Goal: Task Accomplishment & Management: Manage account settings

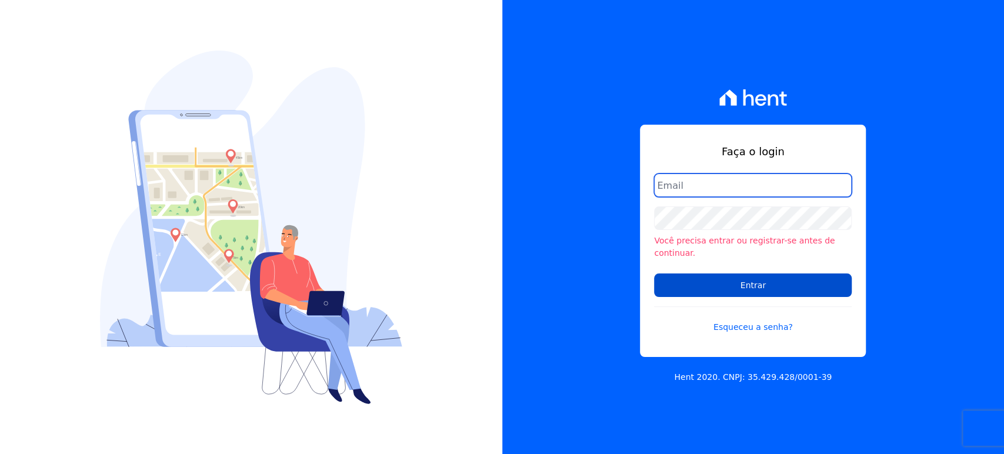
type input "[PERSON_NAME][EMAIL_ADDRESS][DOMAIN_NAME]"
click at [718, 285] on input "Entrar" at bounding box center [753, 285] width 198 height 24
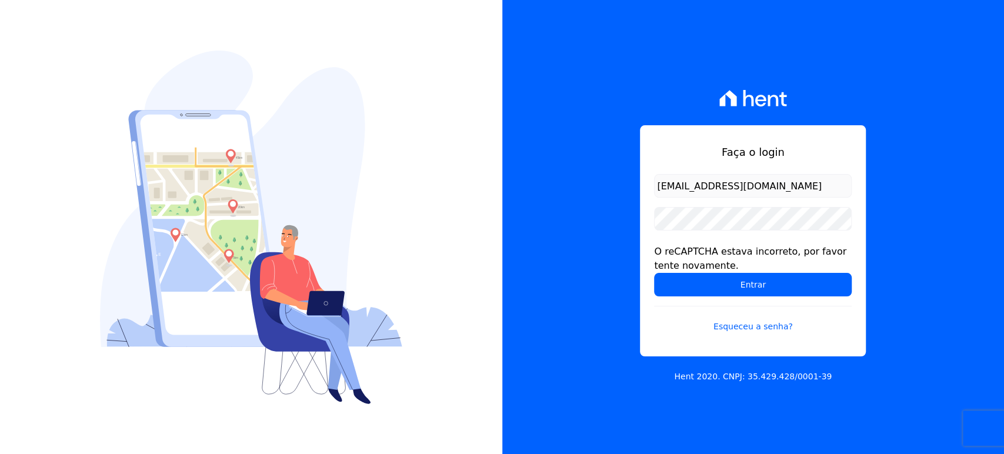
click at [893, 112] on div "Faça o login marla@apiceincorporadora.com.br O reCAPTCHA estava incorreto, por …" at bounding box center [753, 227] width 502 height 454
click at [721, 206] on form "marla@apiceincorporadora.com.br O reCAPTCHA estava incorreto, por favor tente n…" at bounding box center [753, 260] width 198 height 173
click at [722, 276] on input "Entrar" at bounding box center [753, 285] width 198 height 24
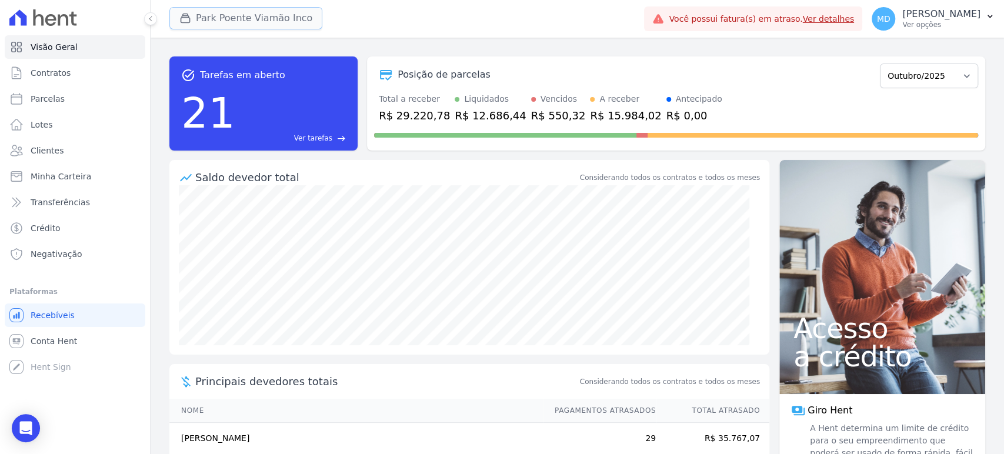
click at [225, 20] on button "Park Poente Viamão Inco" at bounding box center [245, 18] width 153 height 22
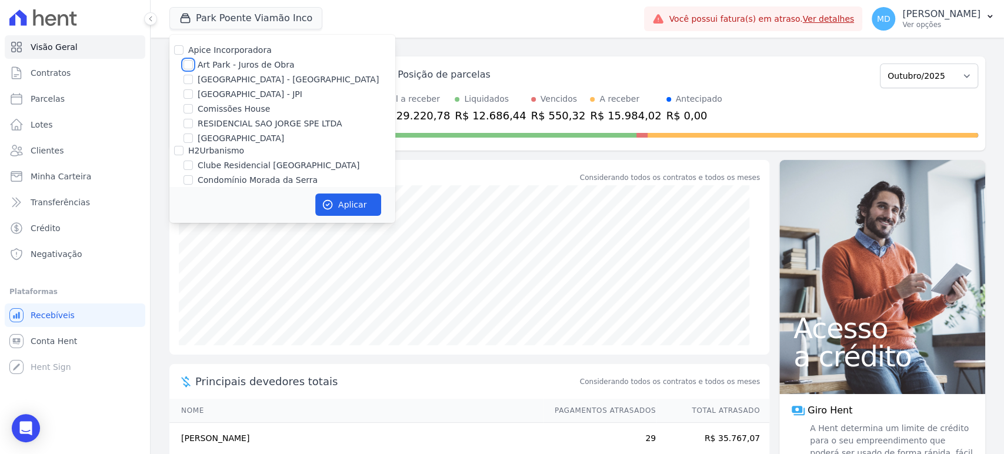
click at [188, 63] on input "Art Park - Juros de Obra" at bounding box center [188, 64] width 9 height 9
checkbox input "true"
click at [188, 75] on input "Arty Park - Gravatai" at bounding box center [188, 79] width 9 height 9
checkbox input "true"
click at [340, 205] on button "Aplicar" at bounding box center [348, 205] width 66 height 22
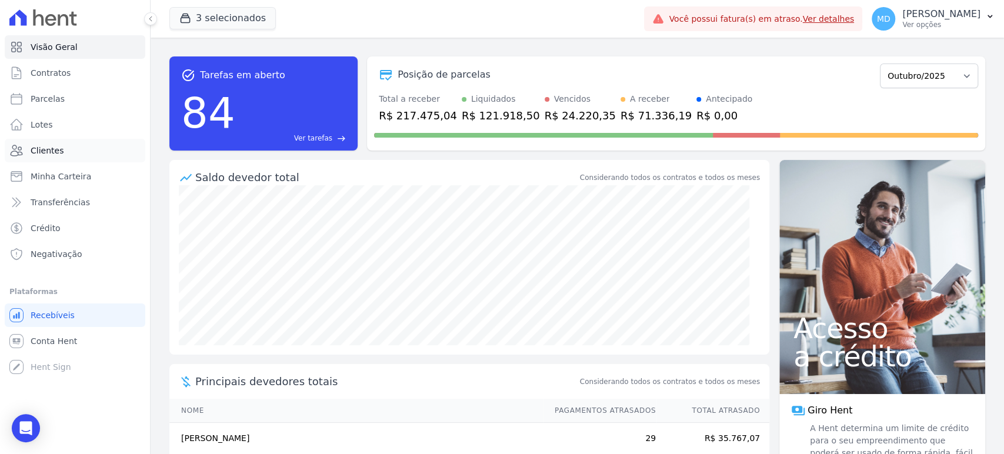
click at [44, 154] on span "Clientes" at bounding box center [47, 151] width 33 height 12
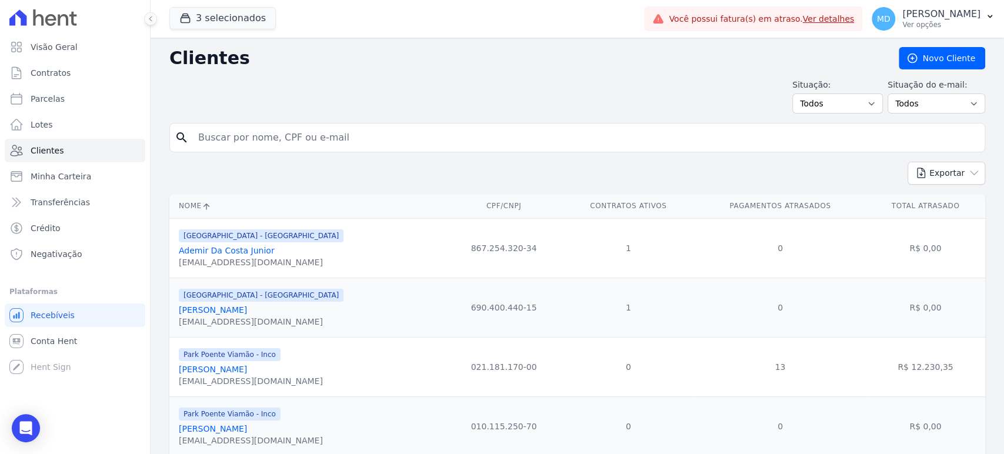
click at [312, 142] on input "search" at bounding box center [585, 138] width 789 height 24
paste input "Vitória Giovana Santana de Jesus"
type input "Vitória Giovana Santana de Jesus"
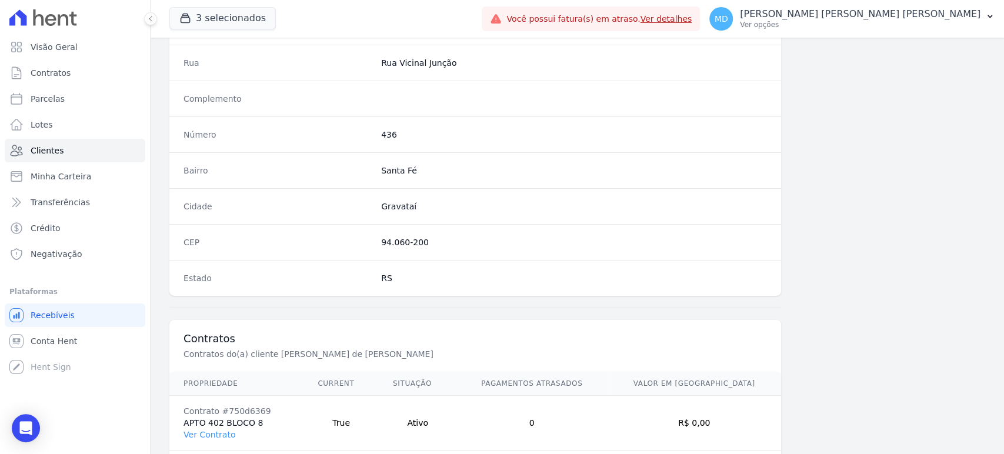
scroll to position [644, 0]
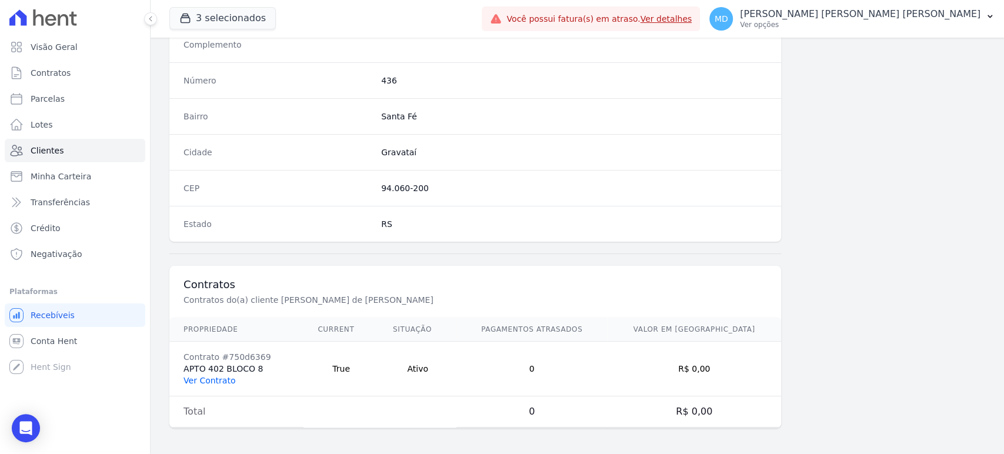
click at [212, 379] on link "Ver Contrato" at bounding box center [210, 380] width 52 height 9
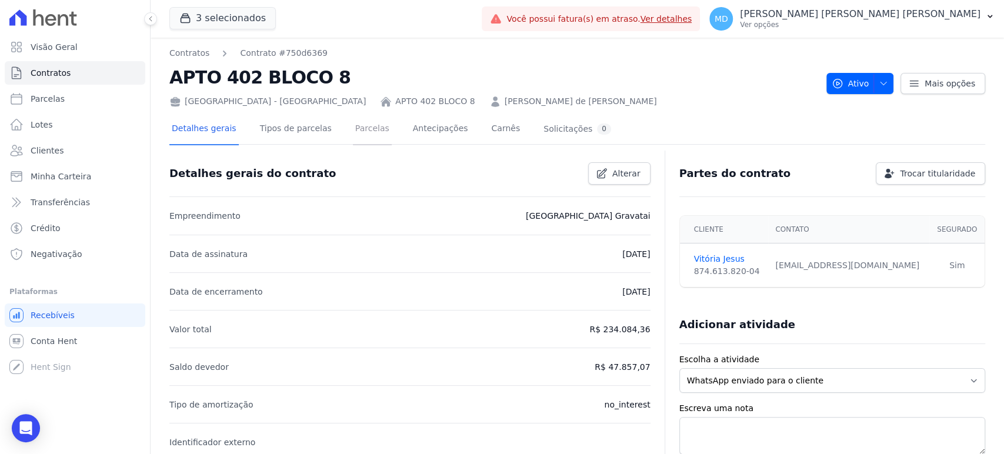
click at [353, 131] on link "Parcelas" at bounding box center [372, 129] width 39 height 31
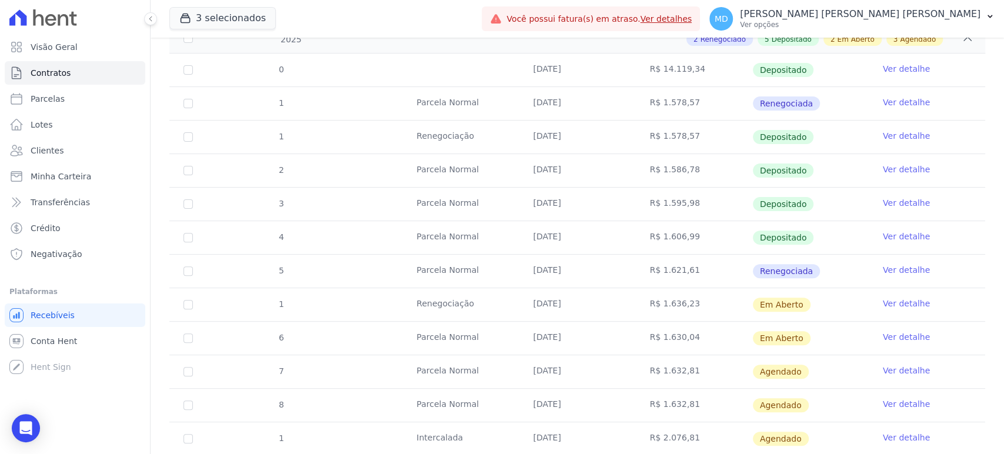
scroll to position [196, 0]
drag, startPoint x: 539, startPoint y: 309, endPoint x: 582, endPoint y: 303, distance: 43.3
click at [582, 303] on td "15/10/2025" at bounding box center [577, 303] width 116 height 33
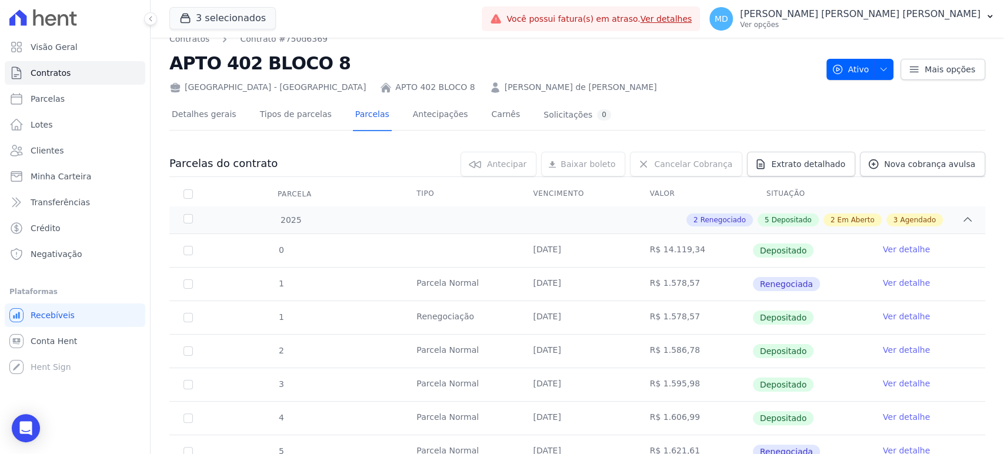
scroll to position [0, 0]
